Goal: Navigation & Orientation: Find specific page/section

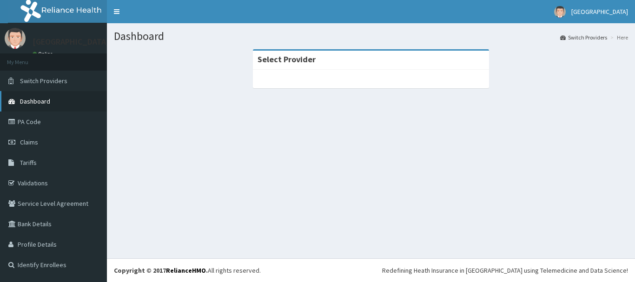
click at [53, 99] on link "Dashboard" at bounding box center [53, 101] width 107 height 20
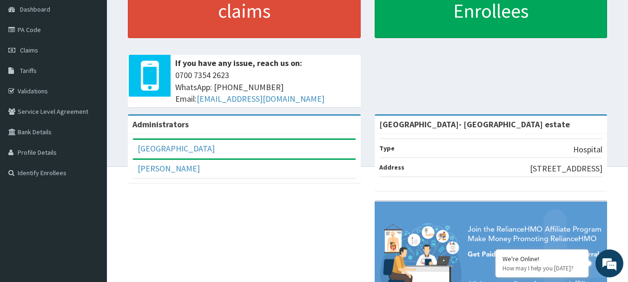
scroll to position [93, 0]
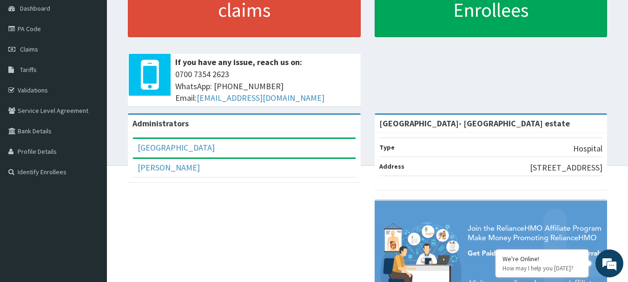
click at [217, 144] on div "[GEOGRAPHIC_DATA]" at bounding box center [244, 148] width 223 height 18
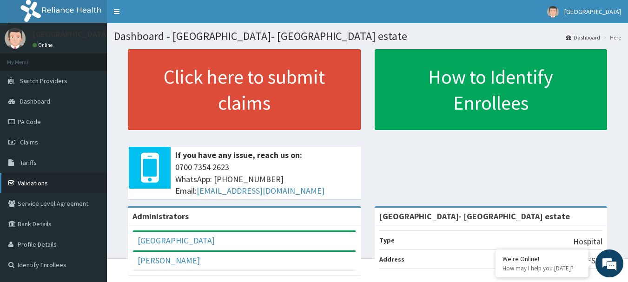
click at [59, 176] on link "Validations" at bounding box center [53, 183] width 107 height 20
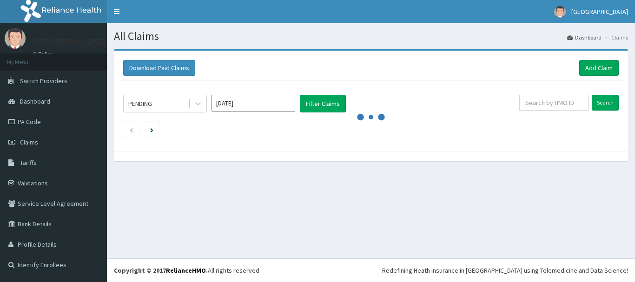
click at [56, 124] on link "PA Code" at bounding box center [53, 122] width 107 height 20
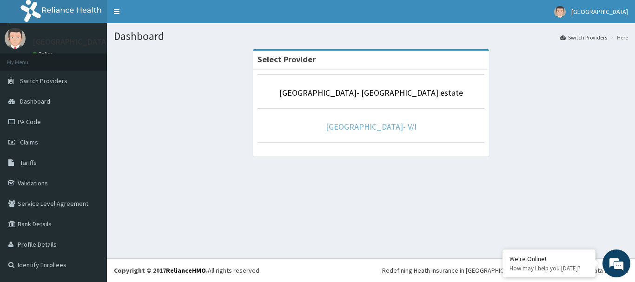
click at [373, 131] on link "Faith City Hospital- V/I" at bounding box center [371, 126] width 91 height 11
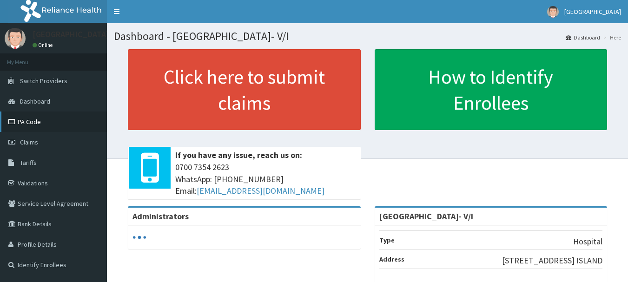
click at [68, 123] on link "PA Code" at bounding box center [53, 122] width 107 height 20
